Goal: Task Accomplishment & Management: Use online tool/utility

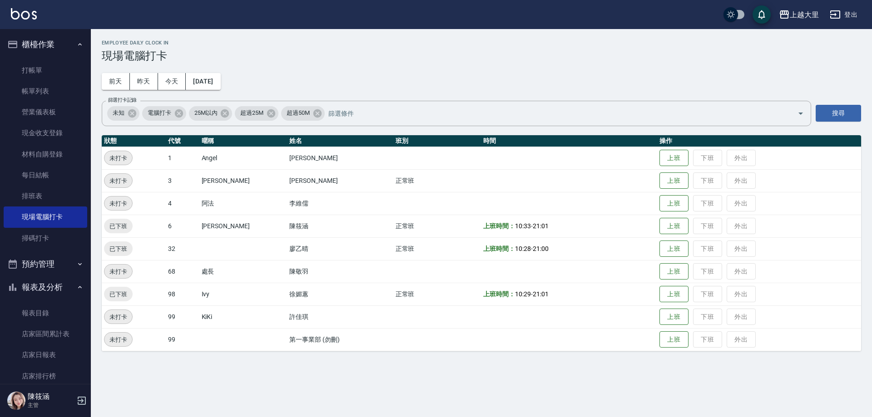
scroll to position [110, 0]
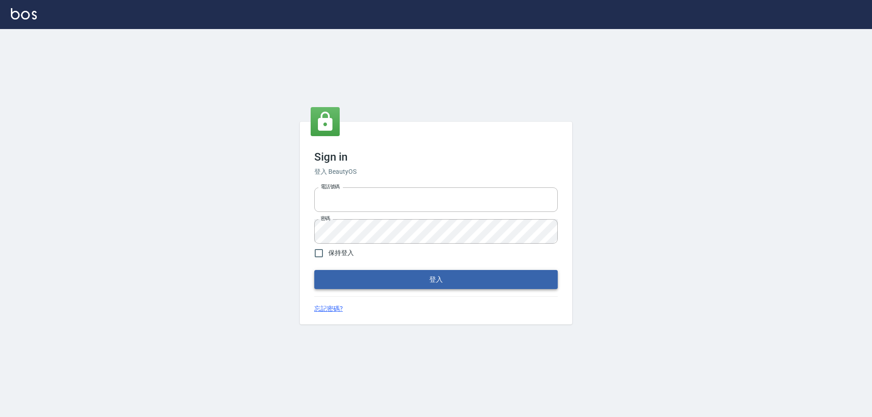
type input "0927586163"
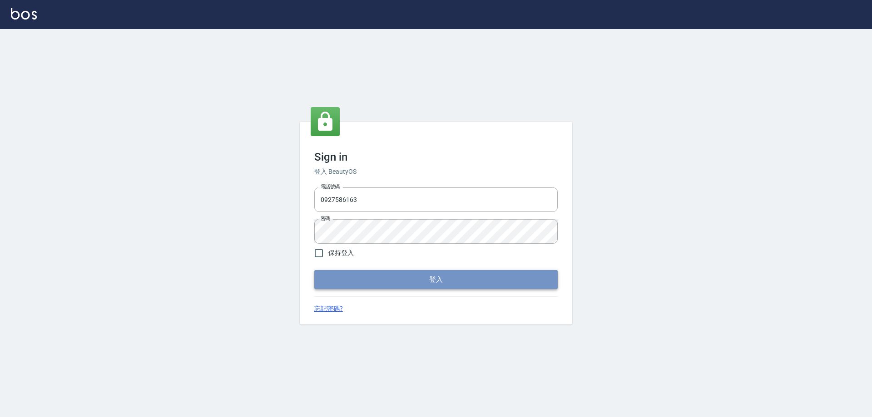
click at [389, 283] on button "登入" at bounding box center [435, 279] width 243 height 19
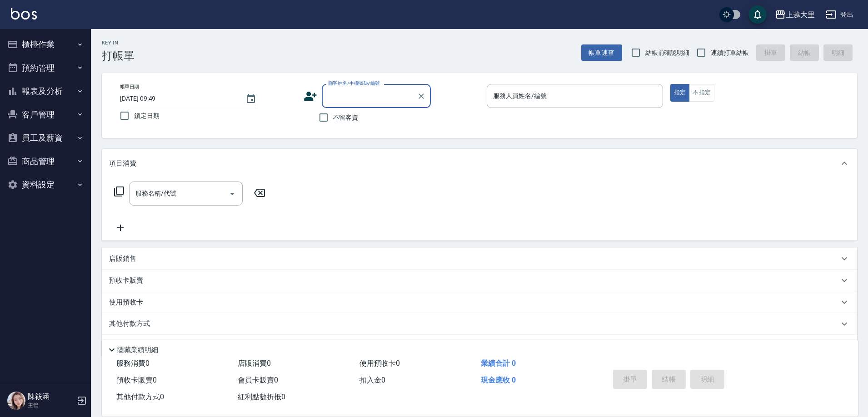
click at [70, 56] on button "預約管理" at bounding box center [46, 68] width 84 height 24
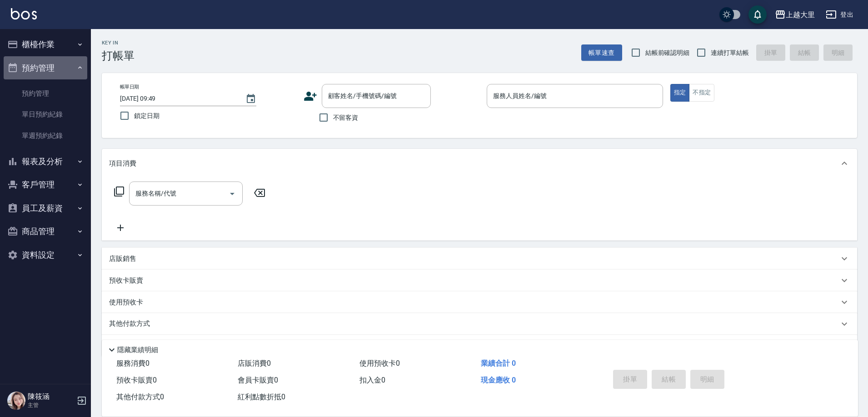
click at [59, 74] on button "預約管理" at bounding box center [46, 68] width 84 height 24
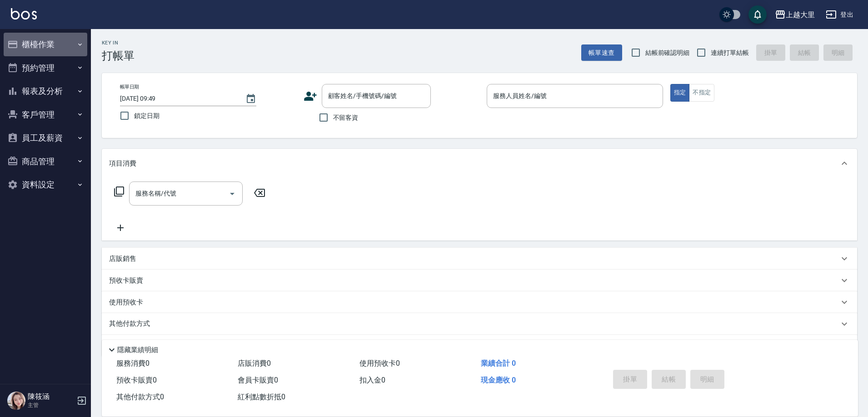
click at [56, 37] on button "櫃檯作業" at bounding box center [46, 45] width 84 height 24
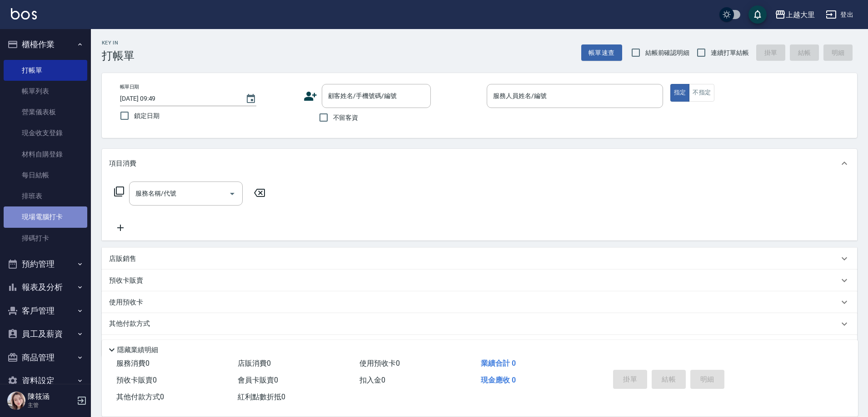
click at [63, 215] on link "現場電腦打卡" at bounding box center [46, 217] width 84 height 21
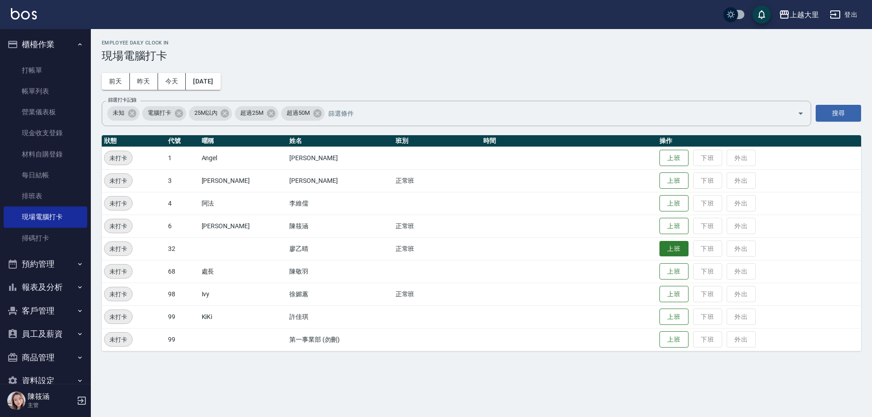
click at [676, 253] on button "上班" at bounding box center [674, 249] width 29 height 16
click at [662, 248] on button "上班" at bounding box center [674, 249] width 29 height 16
